Goal: Information Seeking & Learning: Understand process/instructions

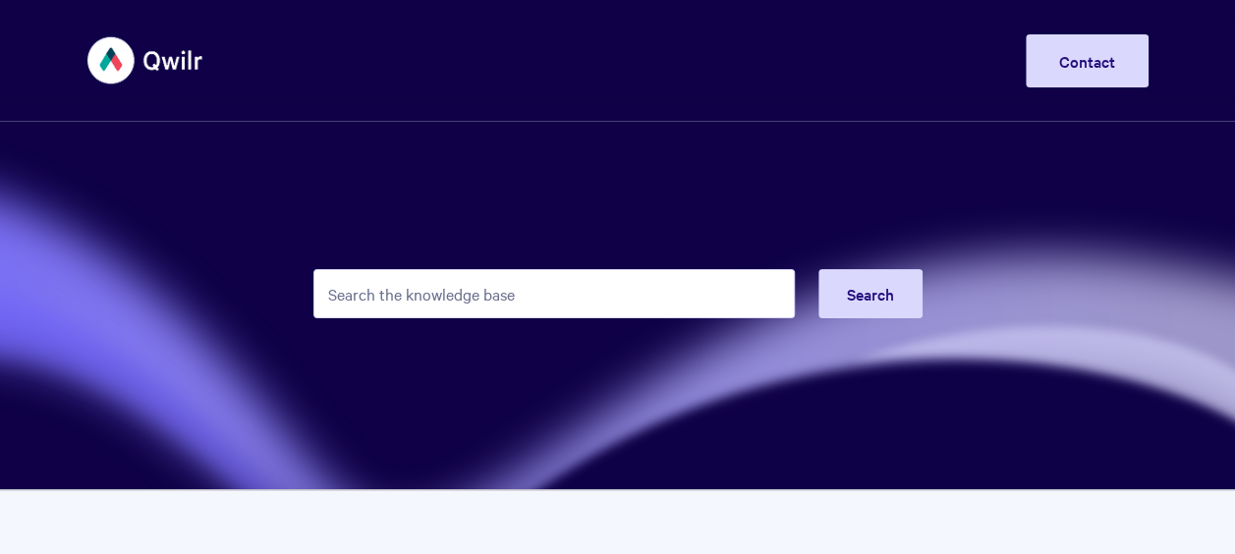
click at [574, 275] on input "Search the knowledge base" at bounding box center [555, 293] width 482 height 49
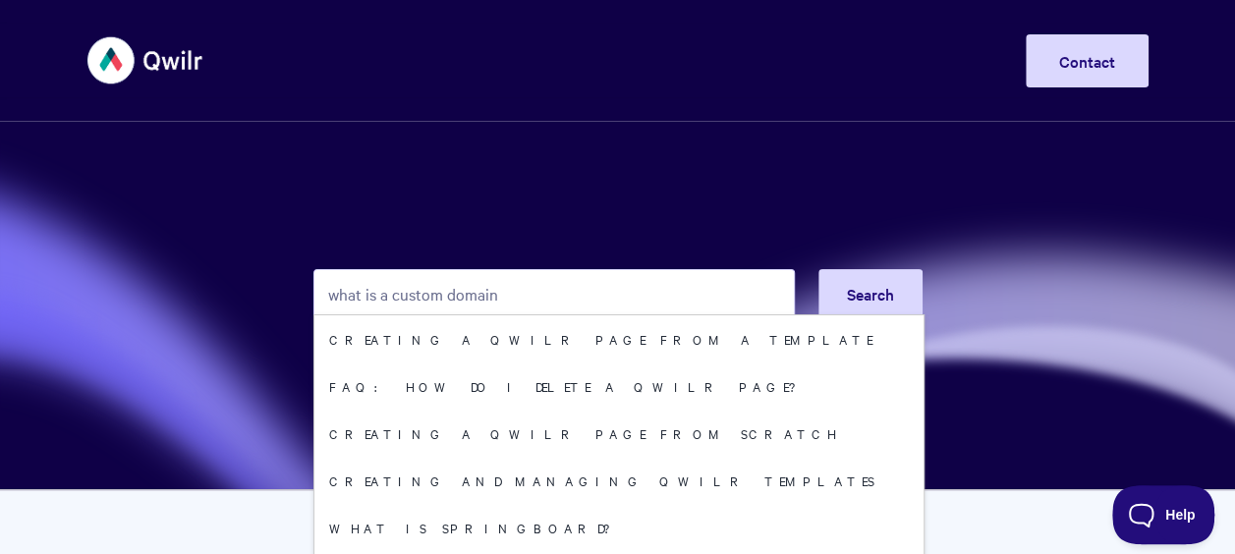
type input "what is a custom domain"
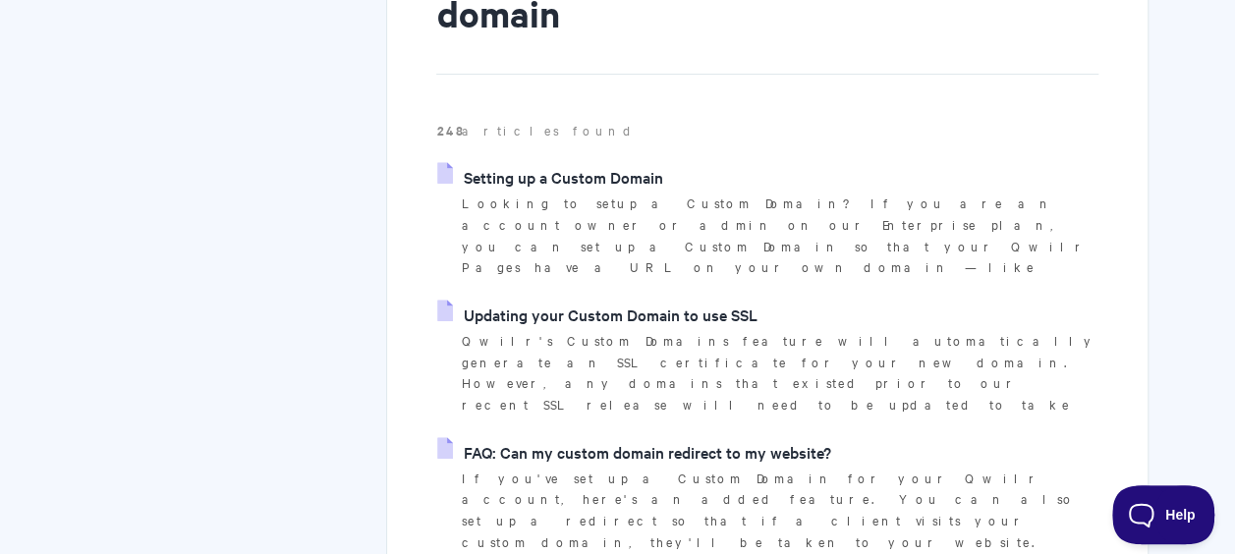
scroll to position [295, 0]
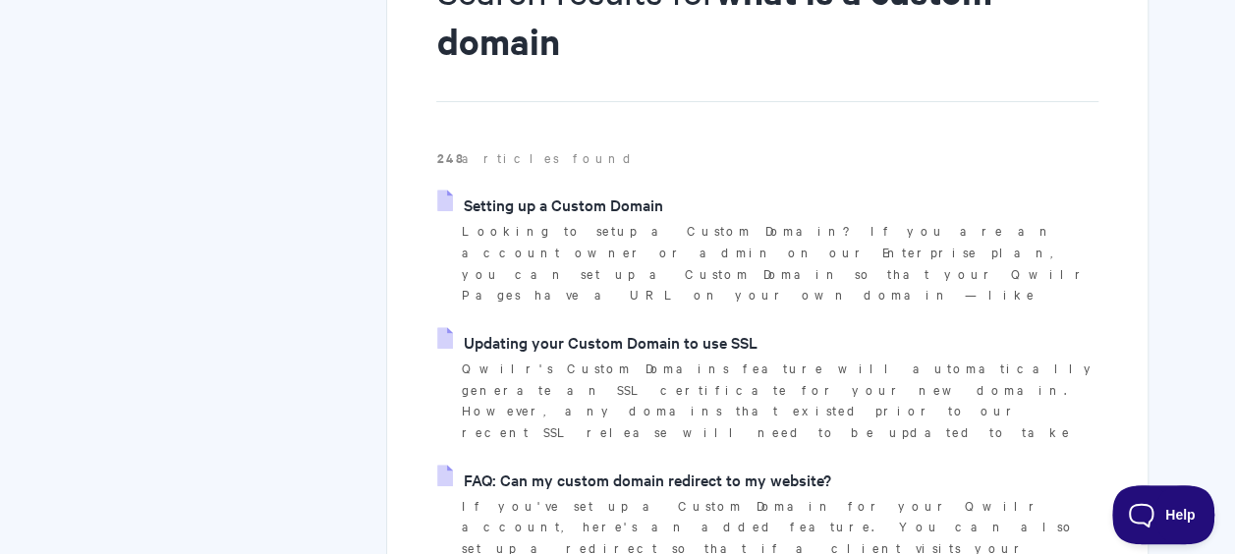
click at [704, 248] on p "Looking to setup a Custom Domain? If you are an account owner or admin on our E…" at bounding box center [779, 263] width 637 height 86
click at [580, 197] on link "Setting up a Custom Domain" at bounding box center [549, 204] width 225 height 29
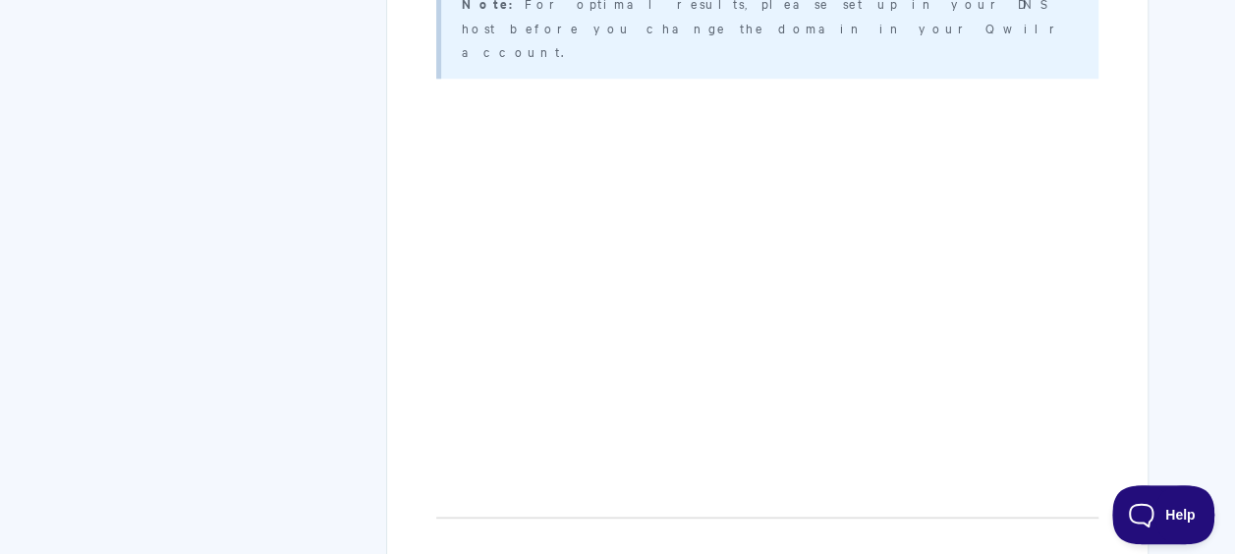
scroll to position [885, 0]
